Goal: Navigation & Orientation: Find specific page/section

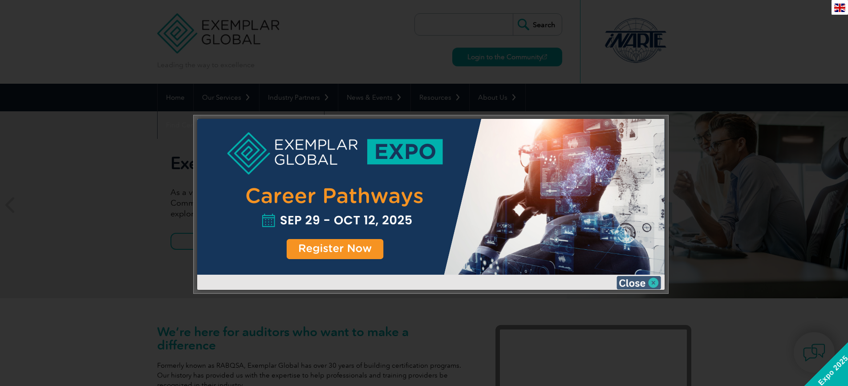
click at [654, 285] on img at bounding box center [639, 282] width 45 height 13
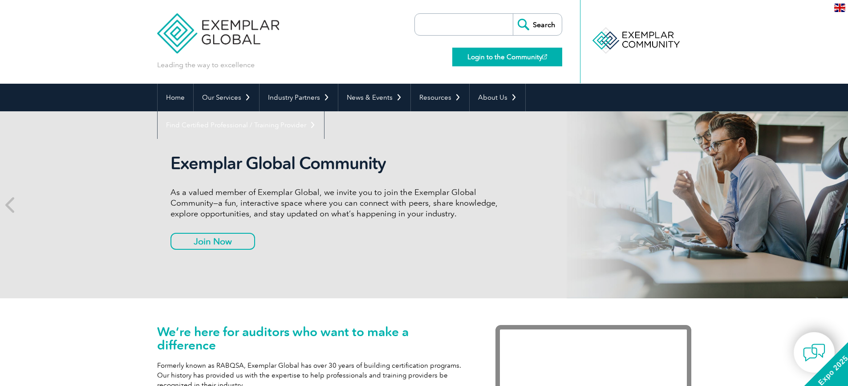
click at [503, 57] on link "Login to the Community" at bounding box center [507, 57] width 110 height 19
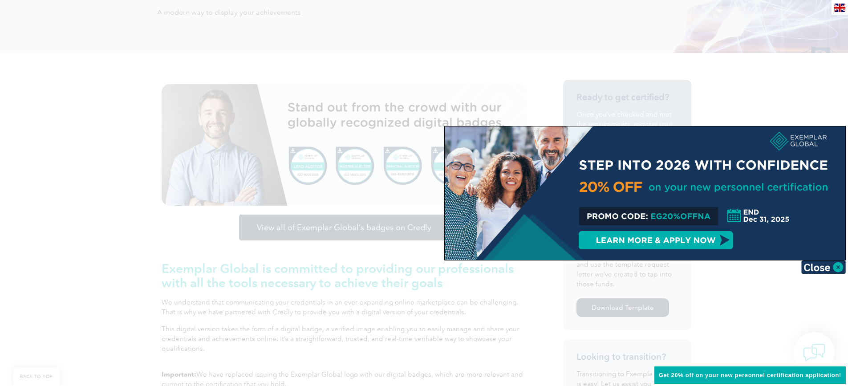
scroll to position [178, 0]
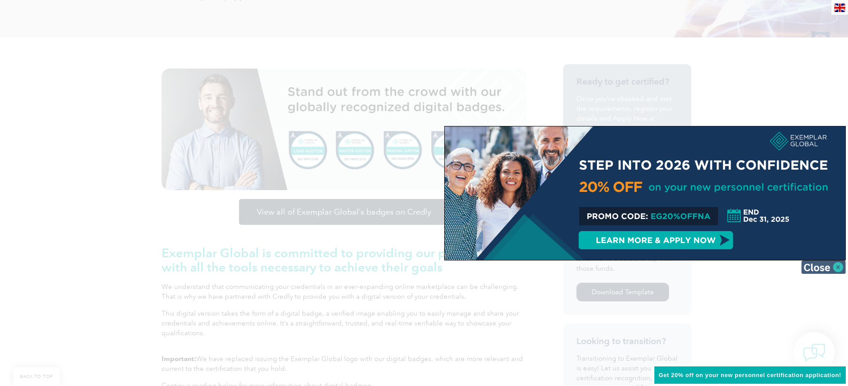
click at [831, 268] on img at bounding box center [823, 266] width 45 height 13
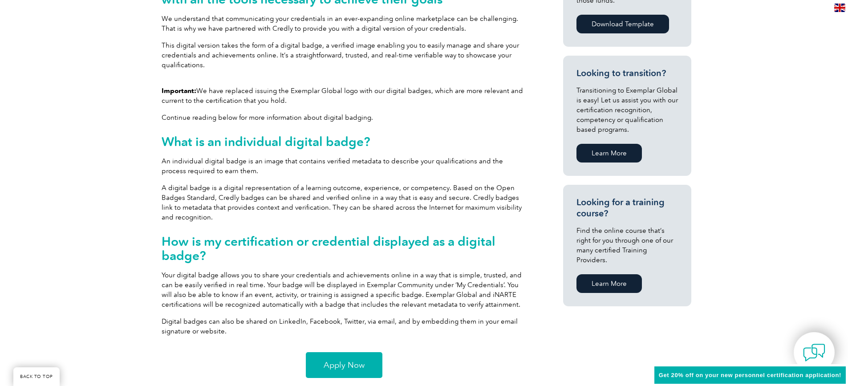
scroll to position [445, 0]
